Goal: Transaction & Acquisition: Obtain resource

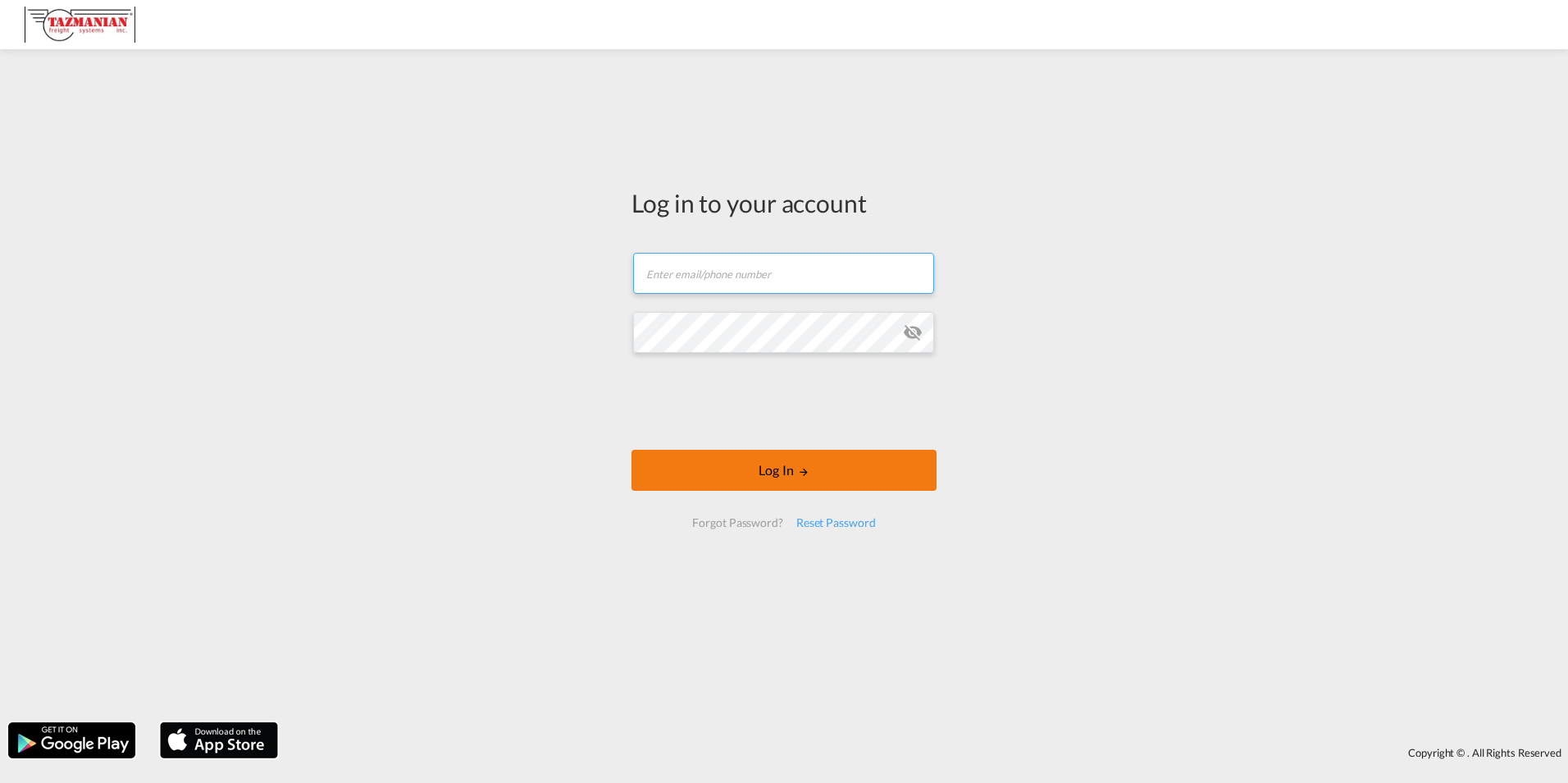
type input "[EMAIL_ADDRESS][DOMAIN_NAME]"
click at [778, 473] on button "Log In" at bounding box center [784, 469] width 305 height 41
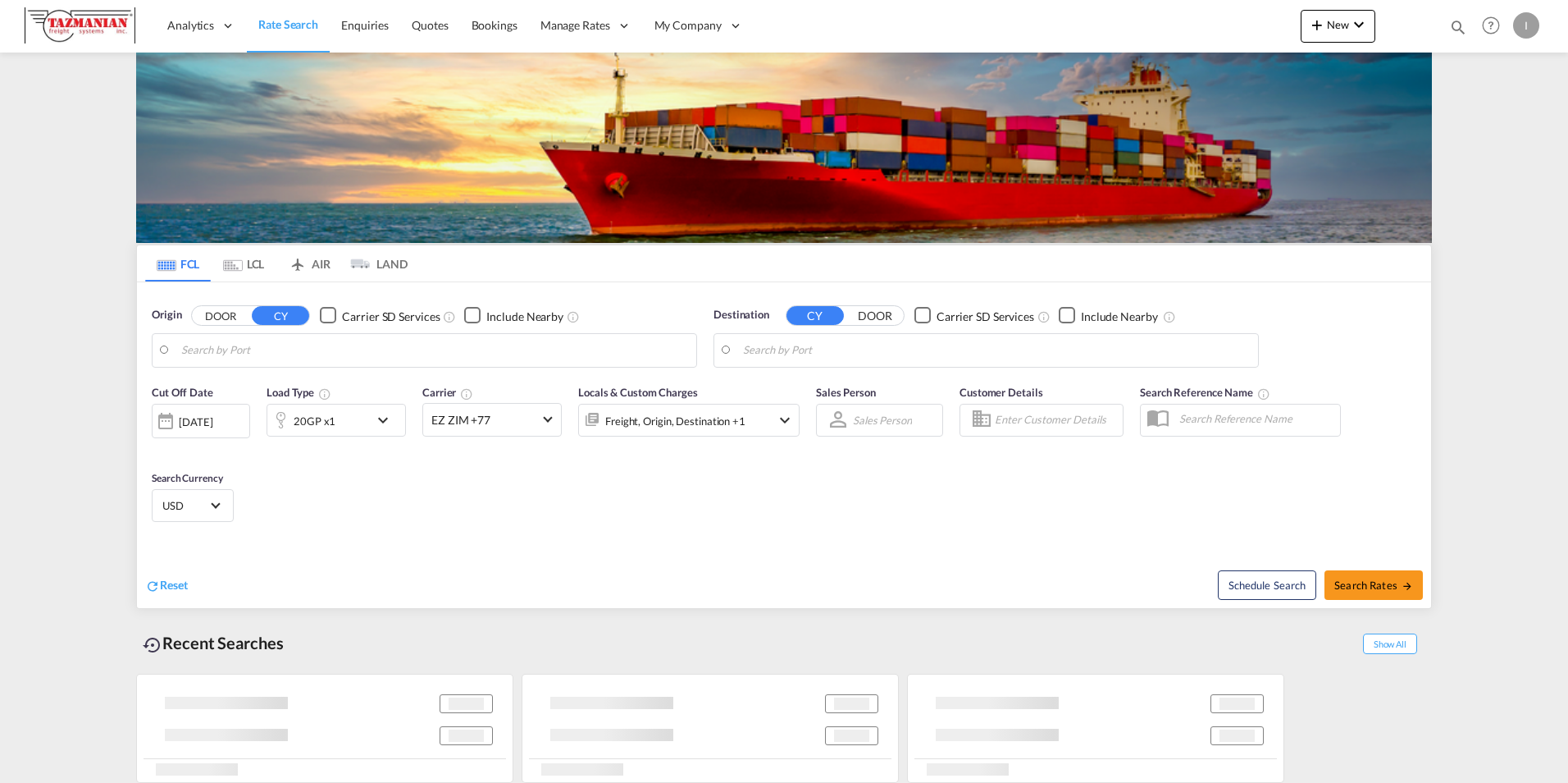
type input "Tianjin Xingang Pt, CNTXG"
type input "[GEOGRAPHIC_DATA], [GEOGRAPHIC_DATA], USLRD"
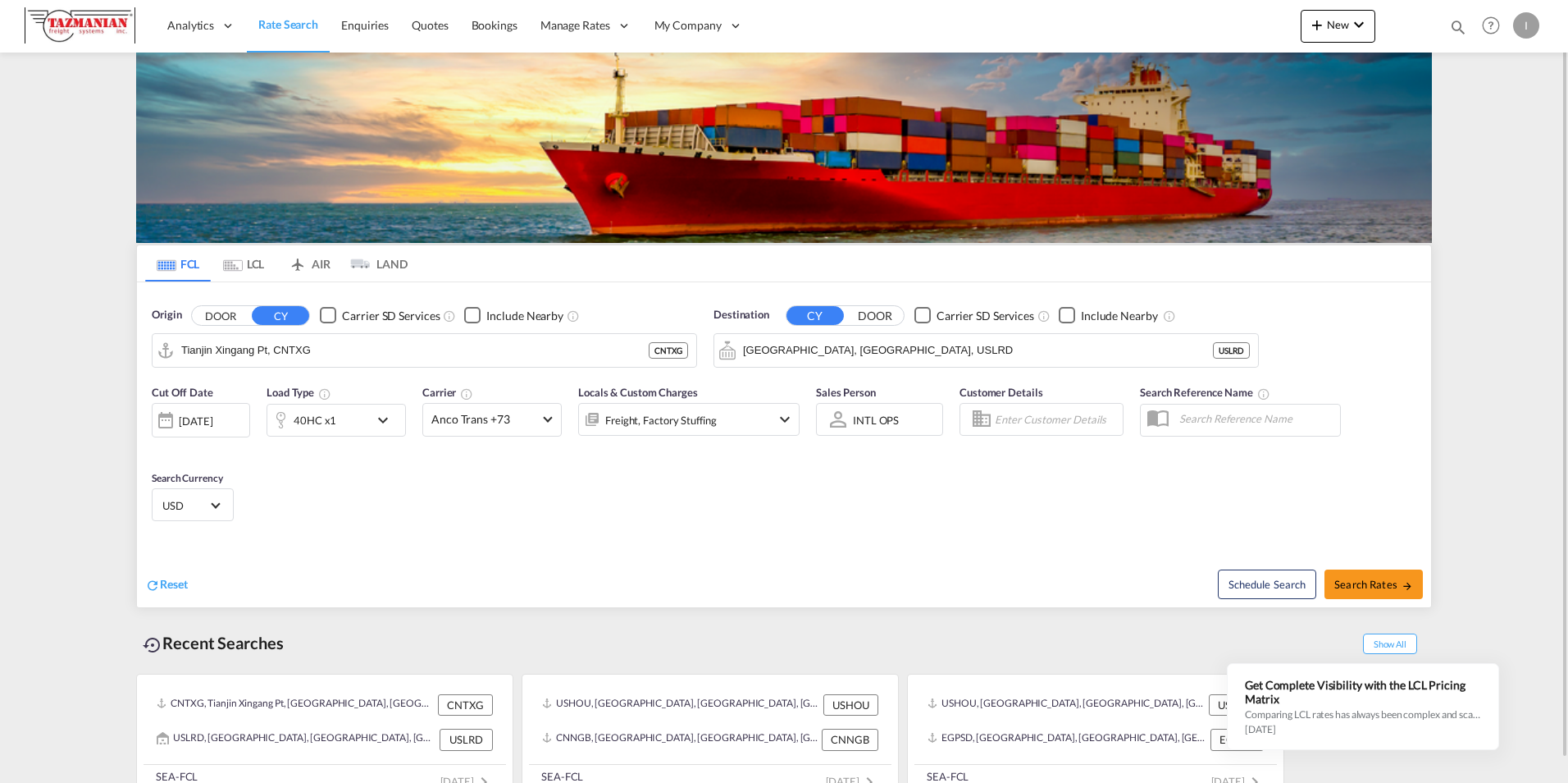
click at [185, 268] on md-tab-item "FCL" at bounding box center [178, 263] width 66 height 36
click at [279, 350] on input "Tianjin Xingang Pt, CNTXG" at bounding box center [435, 350] width 507 height 24
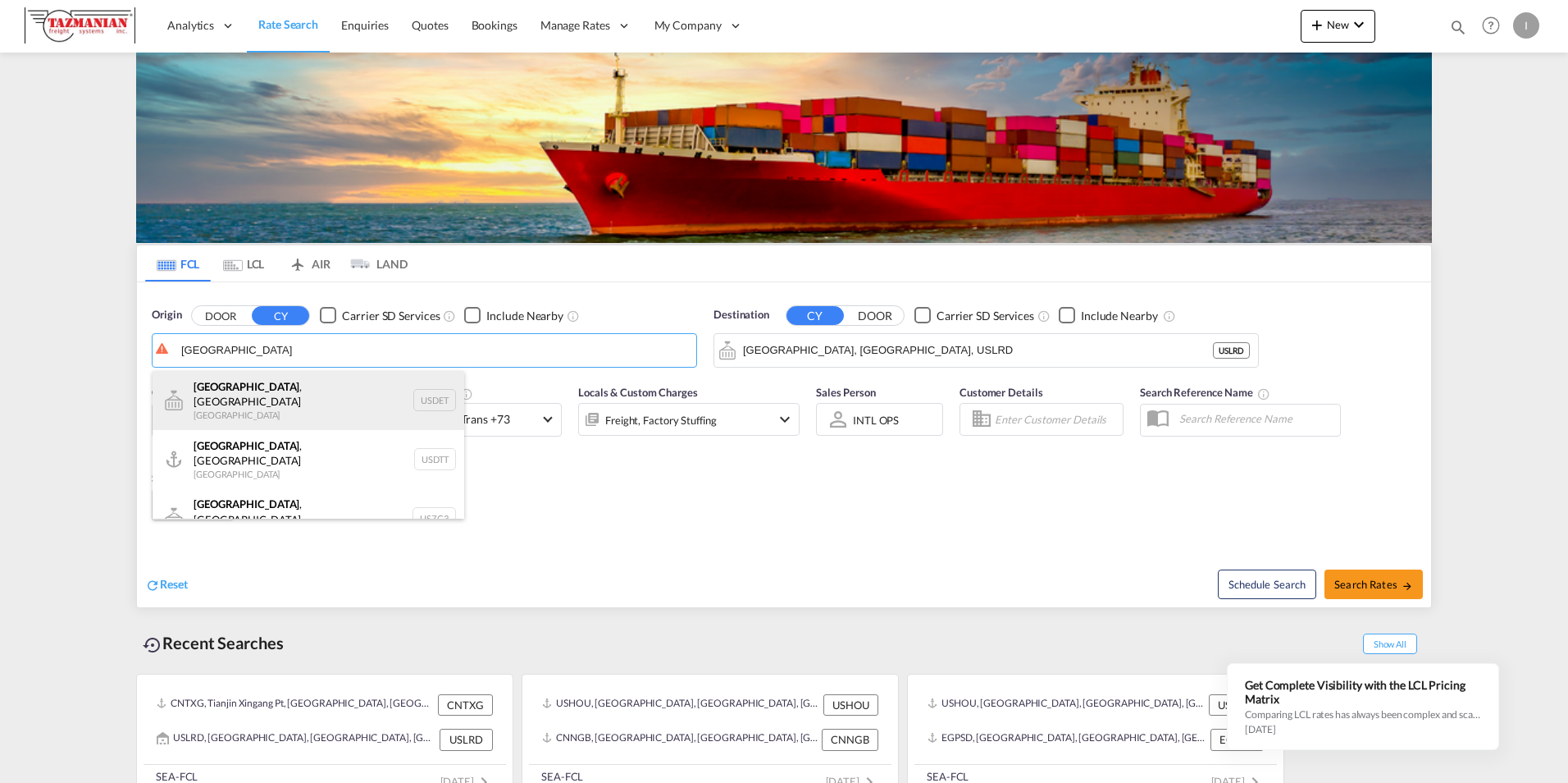
click at [243, 392] on div "[GEOGRAPHIC_DATA] , [GEOGRAPHIC_DATA] [GEOGRAPHIC_DATA] USDET" at bounding box center [308, 400] width 312 height 59
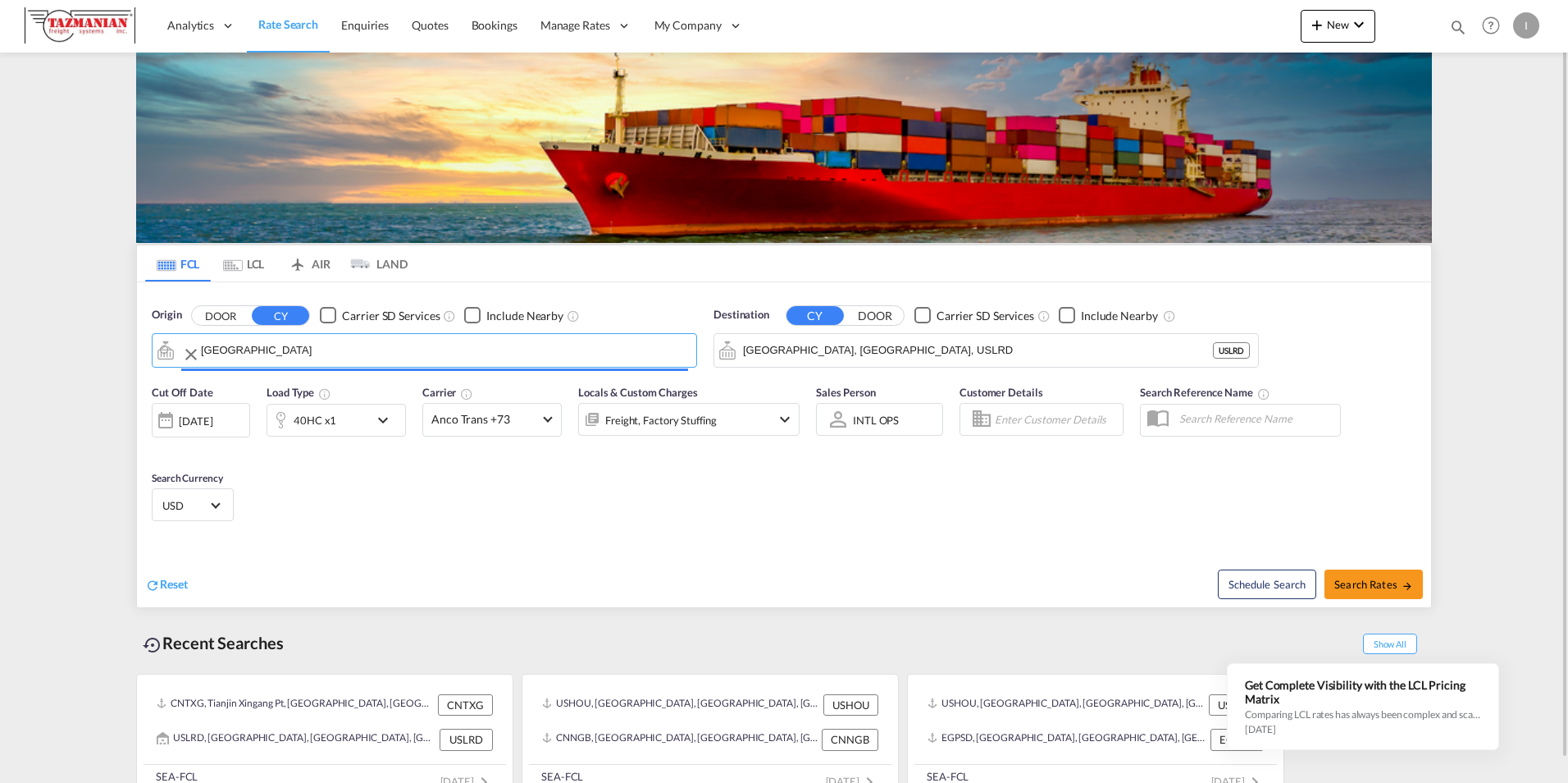
type input "[GEOGRAPHIC_DATA], [GEOGRAPHIC_DATA], USDET"
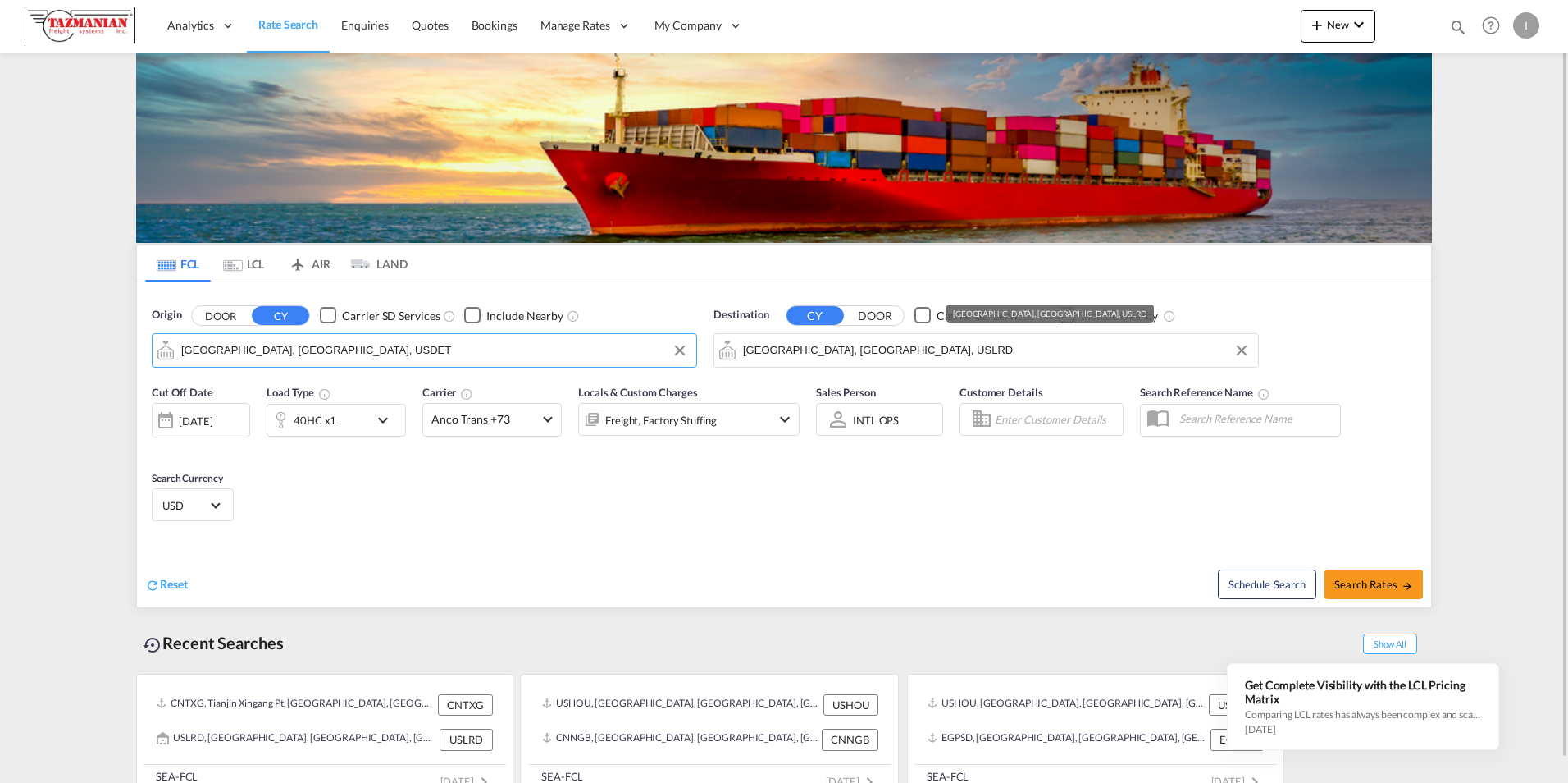
click at [812, 353] on input "[GEOGRAPHIC_DATA], [GEOGRAPHIC_DATA], USLRD" at bounding box center [996, 350] width 507 height 24
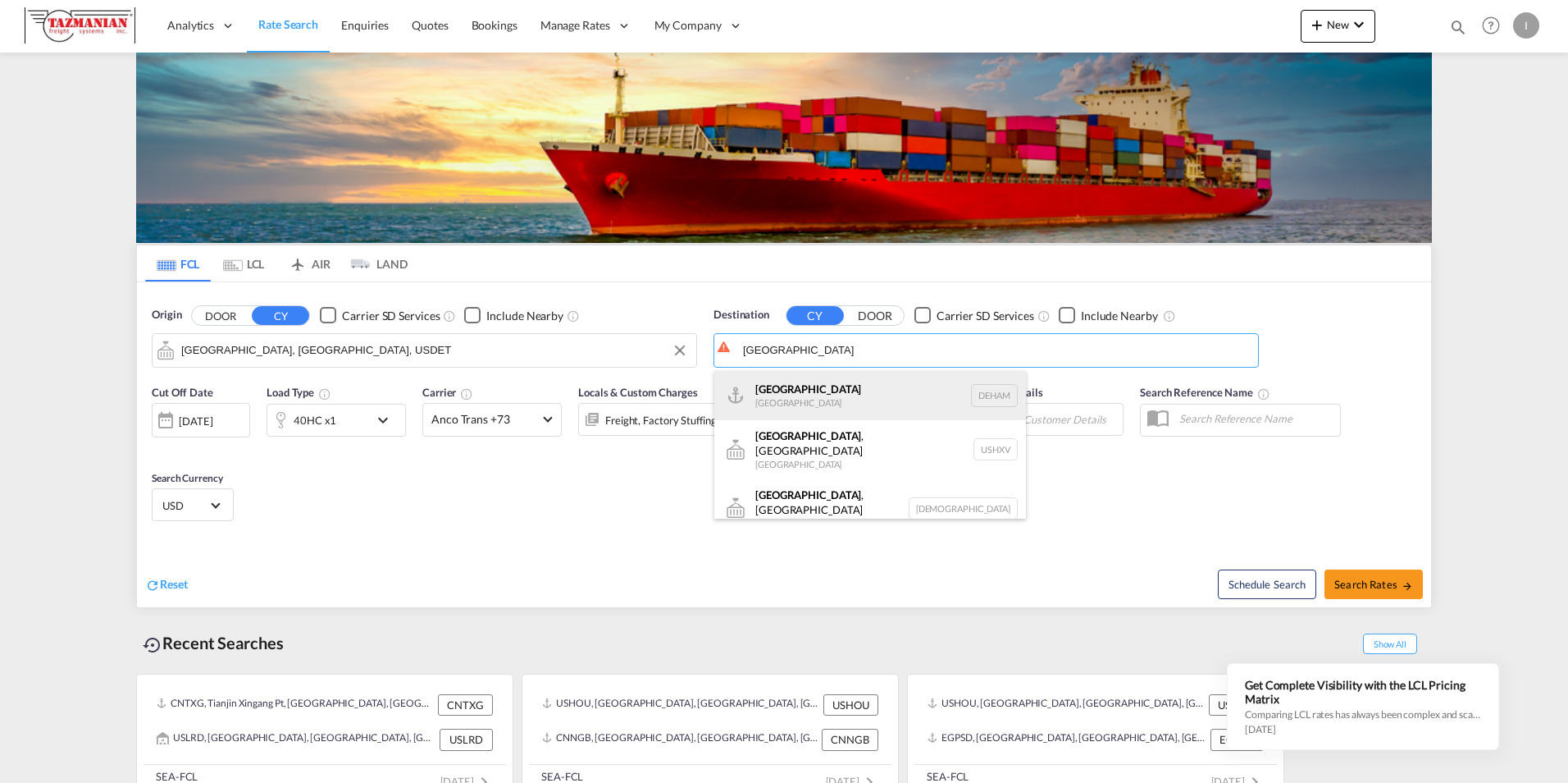
click at [785, 398] on div "Hamburg [GEOGRAPHIC_DATA] [GEOGRAPHIC_DATA]" at bounding box center [869, 395] width 312 height 49
type input "[GEOGRAPHIC_DATA], [GEOGRAPHIC_DATA]"
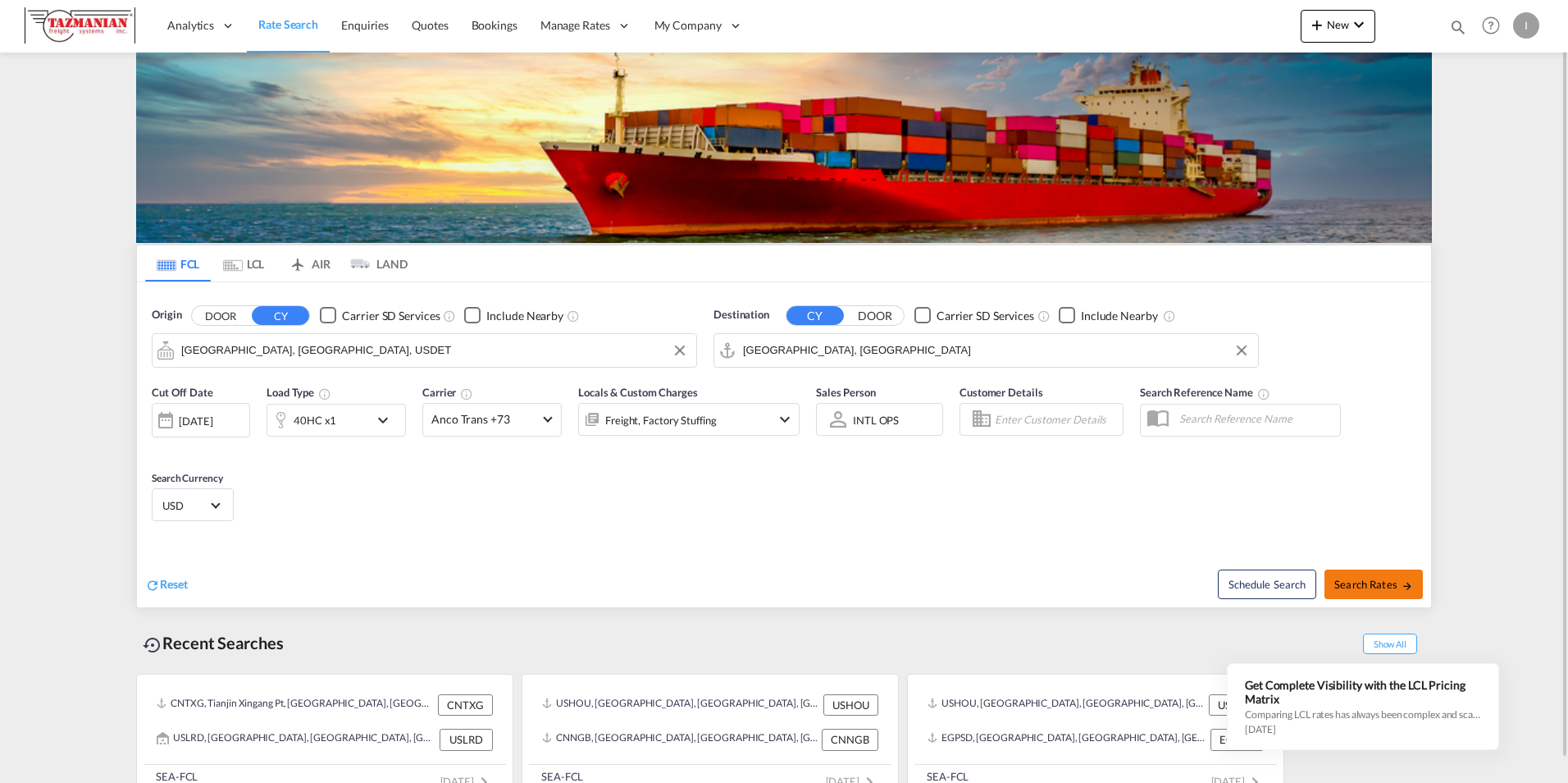
click at [1352, 582] on span "Search Rates" at bounding box center [1373, 584] width 79 height 14
type input "USDET to DEHAM / [DATE]"
